Goal: Task Accomplishment & Management: Use online tool/utility

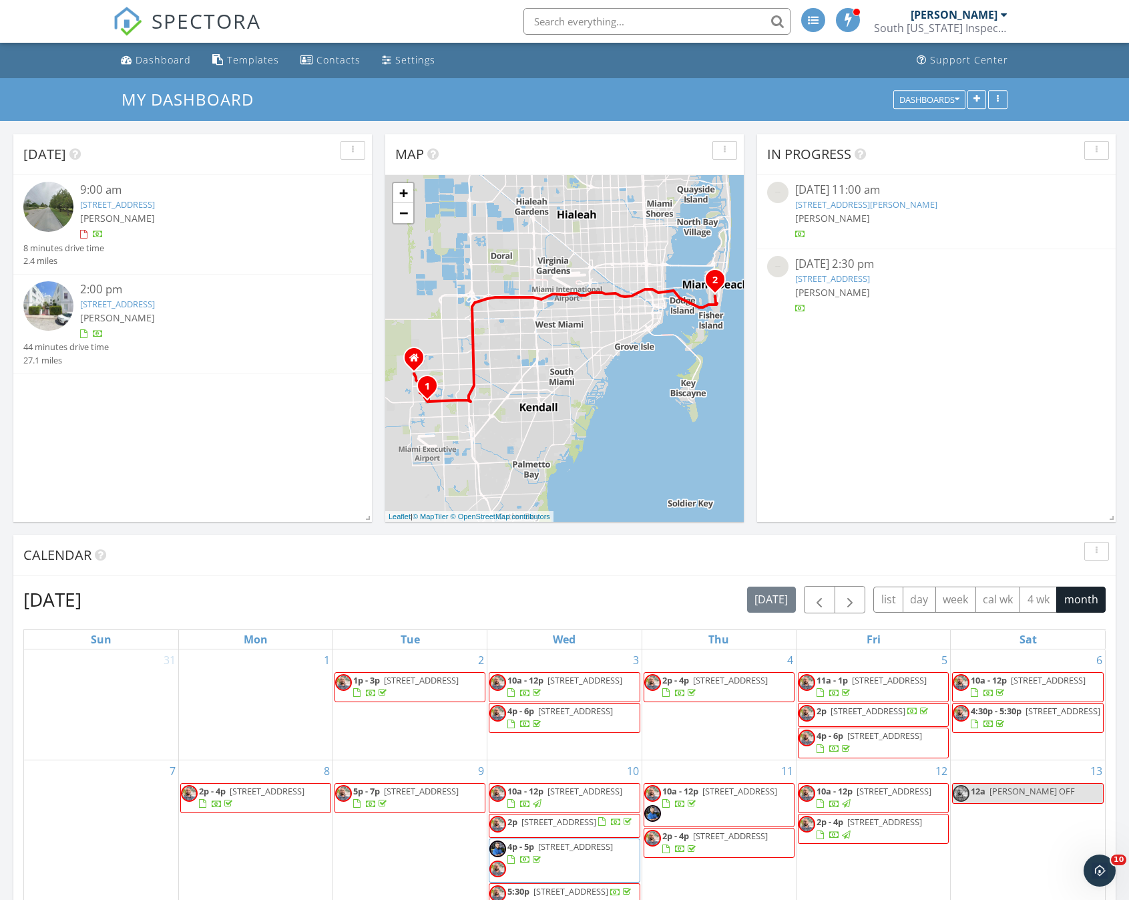
click at [155, 202] on link "16202 SW 147th PL , Miami, FL 33187" at bounding box center [117, 204] width 75 height 12
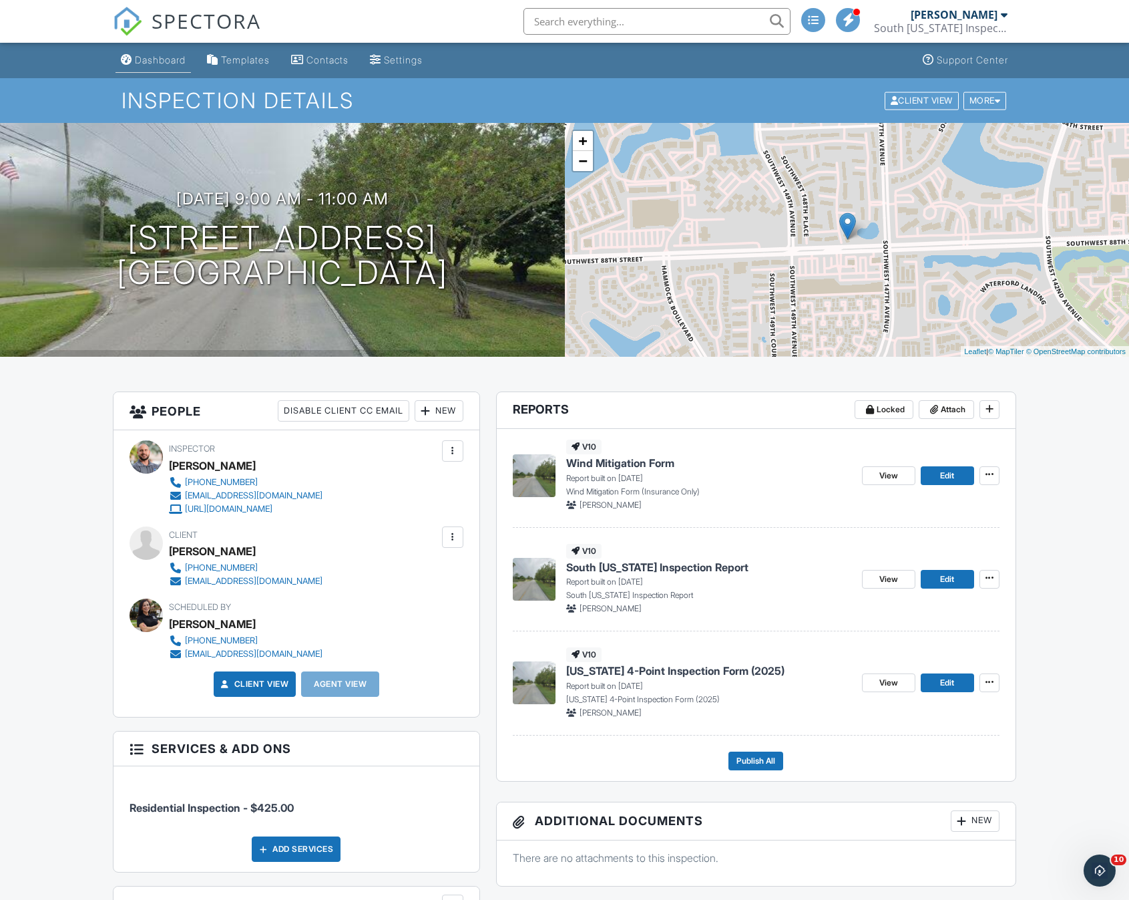
click at [162, 55] on div "Dashboard" at bounding box center [160, 59] width 51 height 11
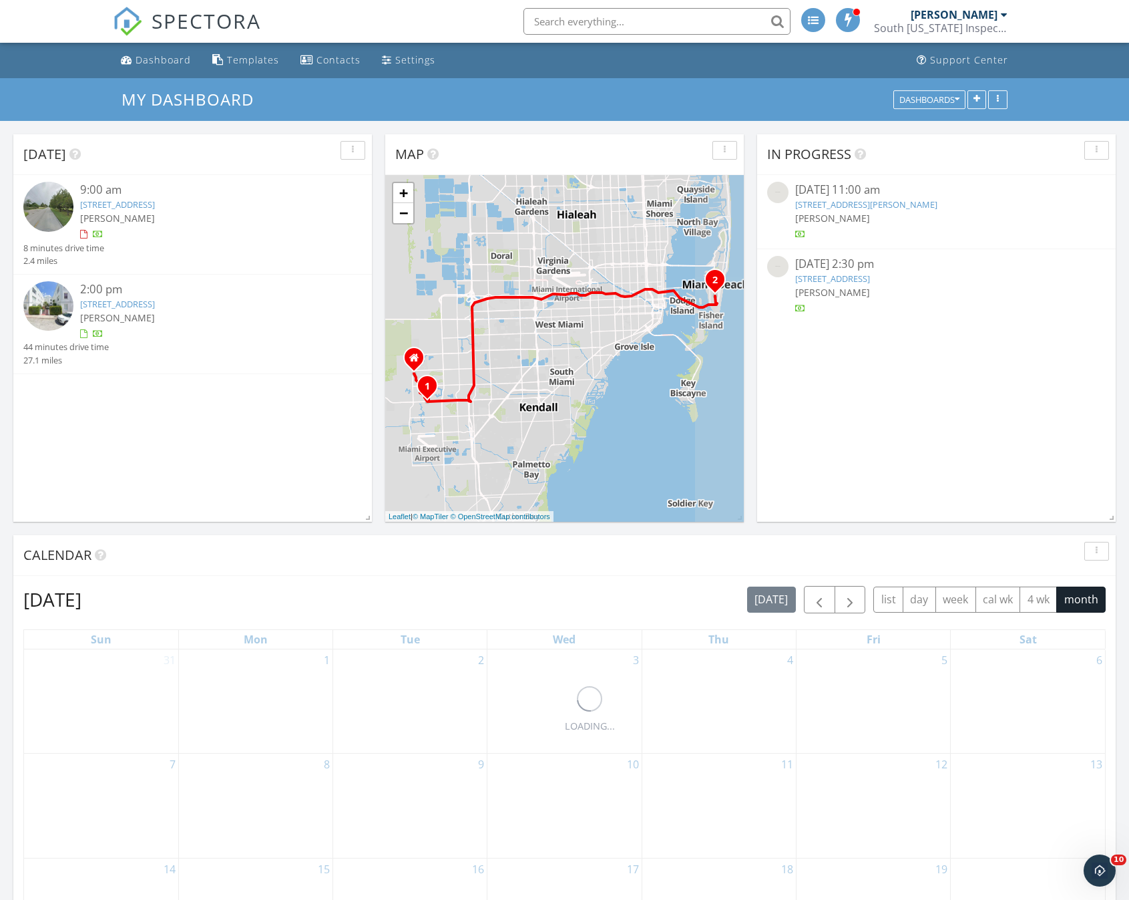
click at [155, 300] on link "1200 Euclid Ave 103, Miami Beach, FL 33139" at bounding box center [117, 304] width 75 height 12
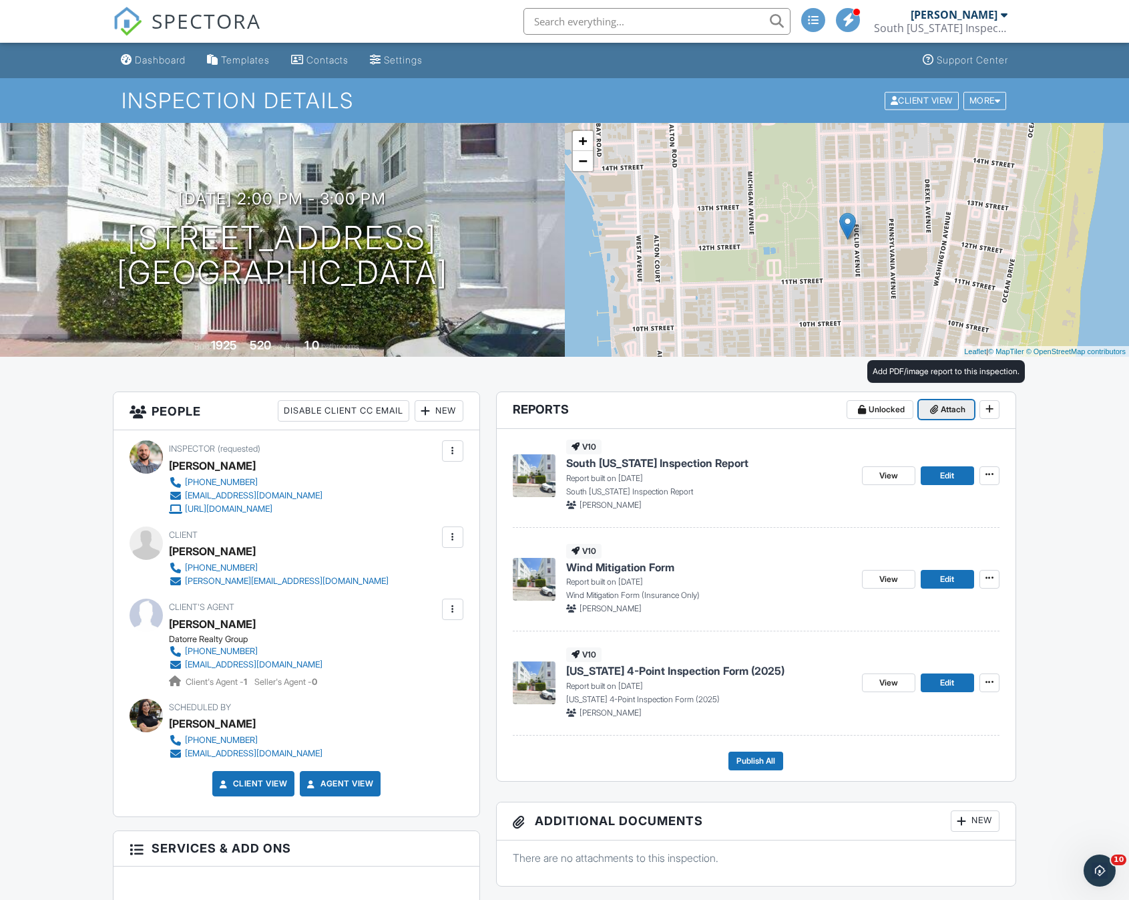
click at [958, 408] on span "Attach" at bounding box center [953, 409] width 25 height 13
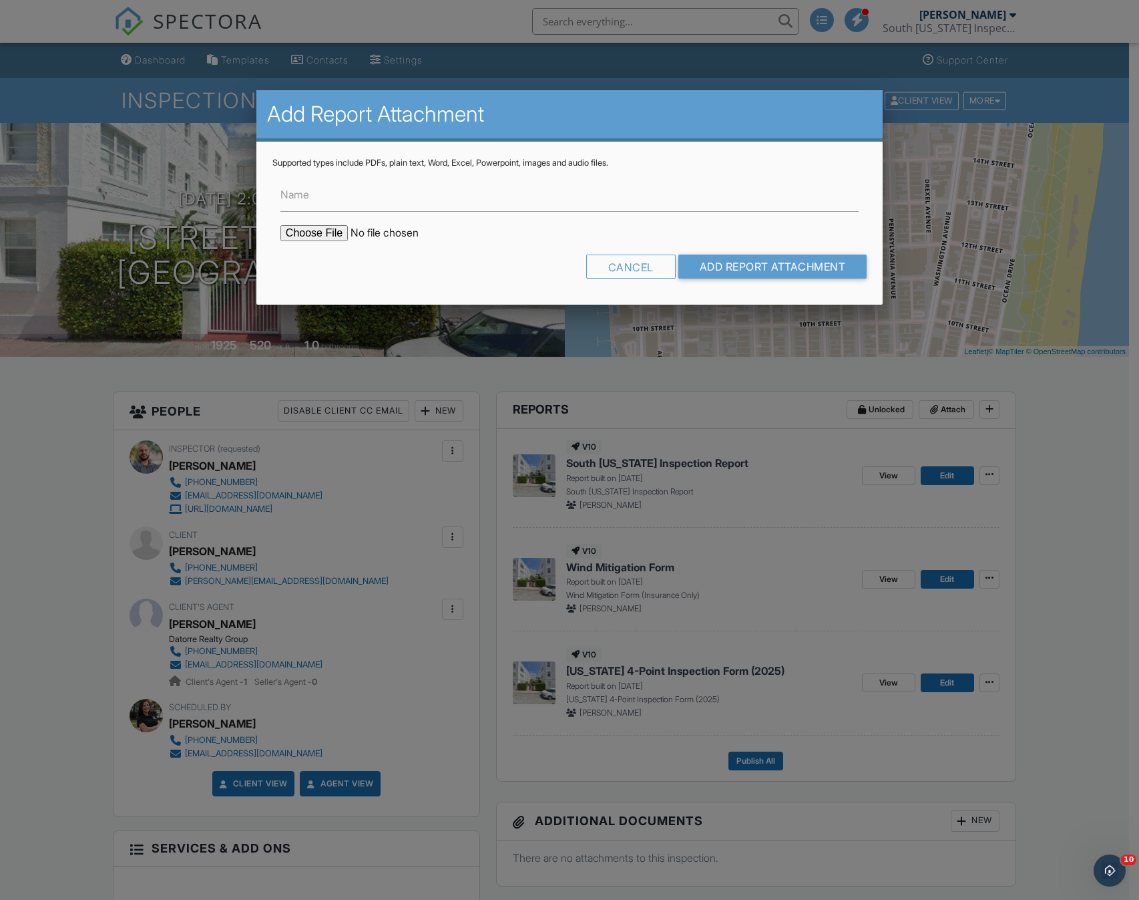
click at [313, 234] on input "file" at bounding box center [393, 233] width 227 height 16
type input "C:\fakepath\BuildFaxReport_20250929074735225310-H6FBS7-772983502.pdf"
click at [794, 262] on input "Add Report Attachment" at bounding box center [773, 266] width 189 height 24
